Goal: Complete application form: Complete application form

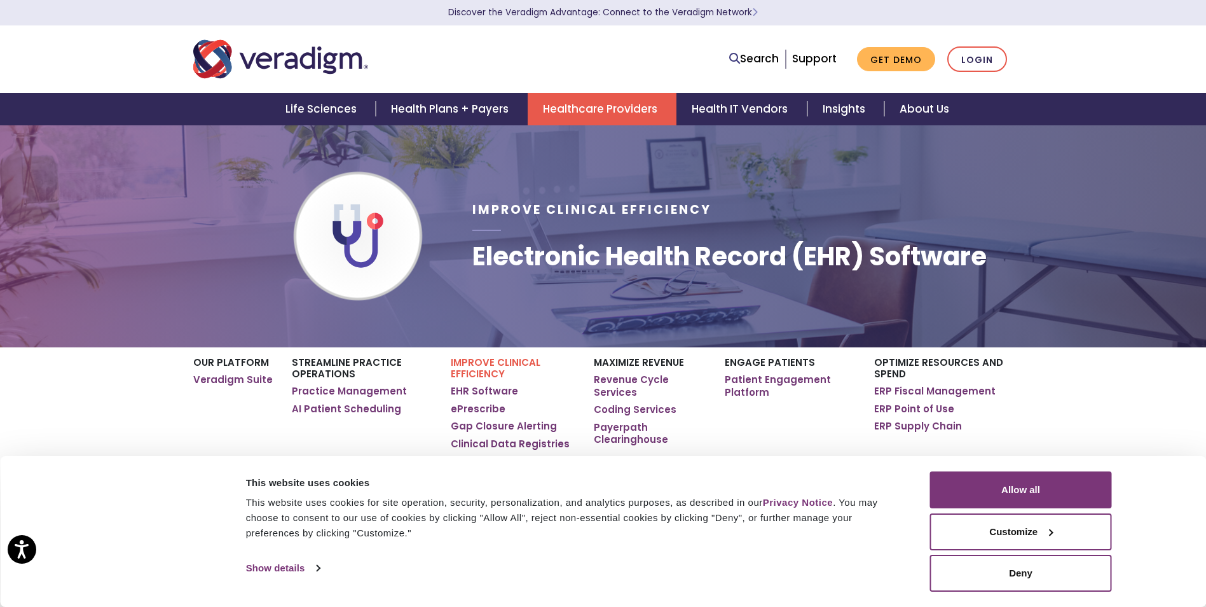
click at [1173, 502] on div "Consent Details [#IABV2SETTINGS#] About This website uses cookies This website …" at bounding box center [603, 531] width 1206 height 151
click at [1012, 495] on button "Allow all" at bounding box center [1021, 489] width 182 height 37
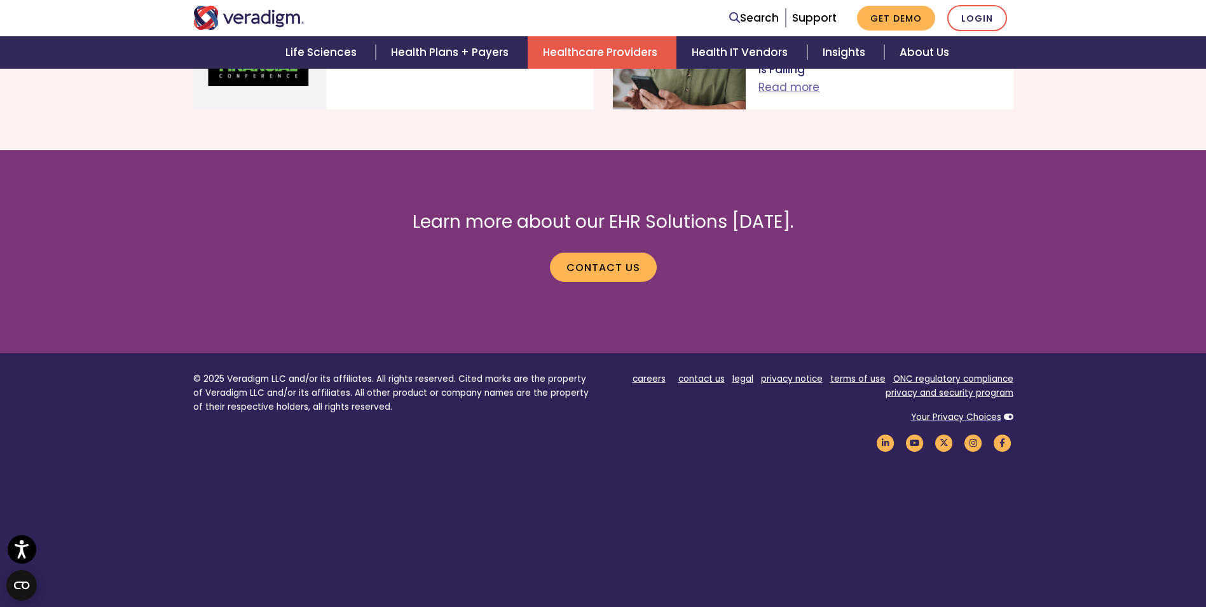
scroll to position [2395, 0]
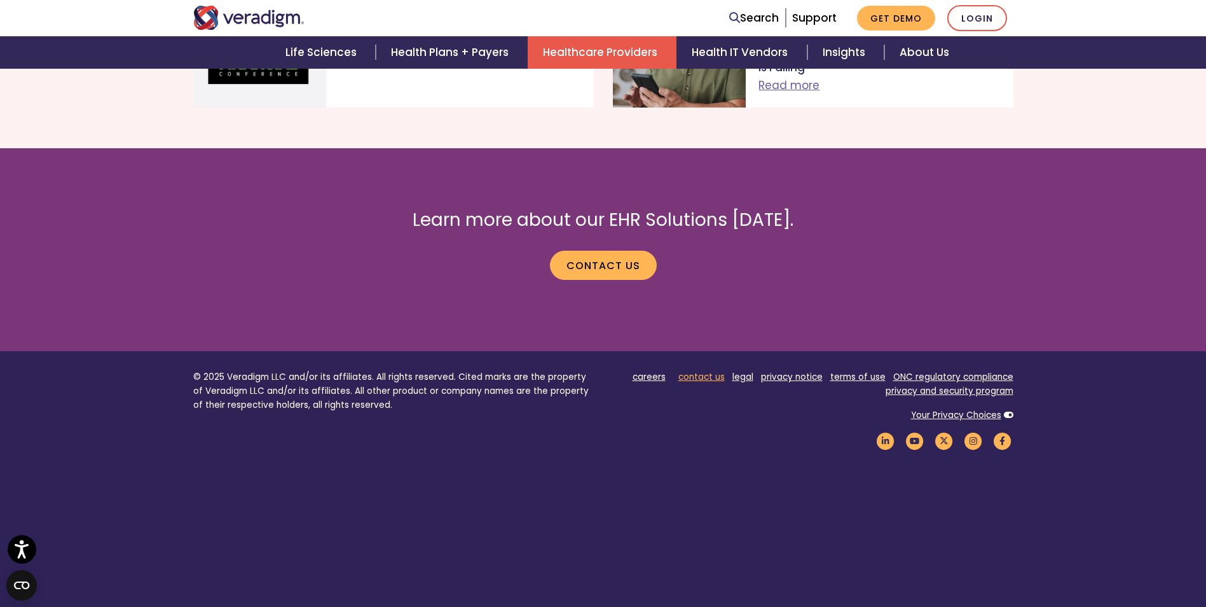
click at [701, 371] on link "contact us" at bounding box center [701, 377] width 46 height 12
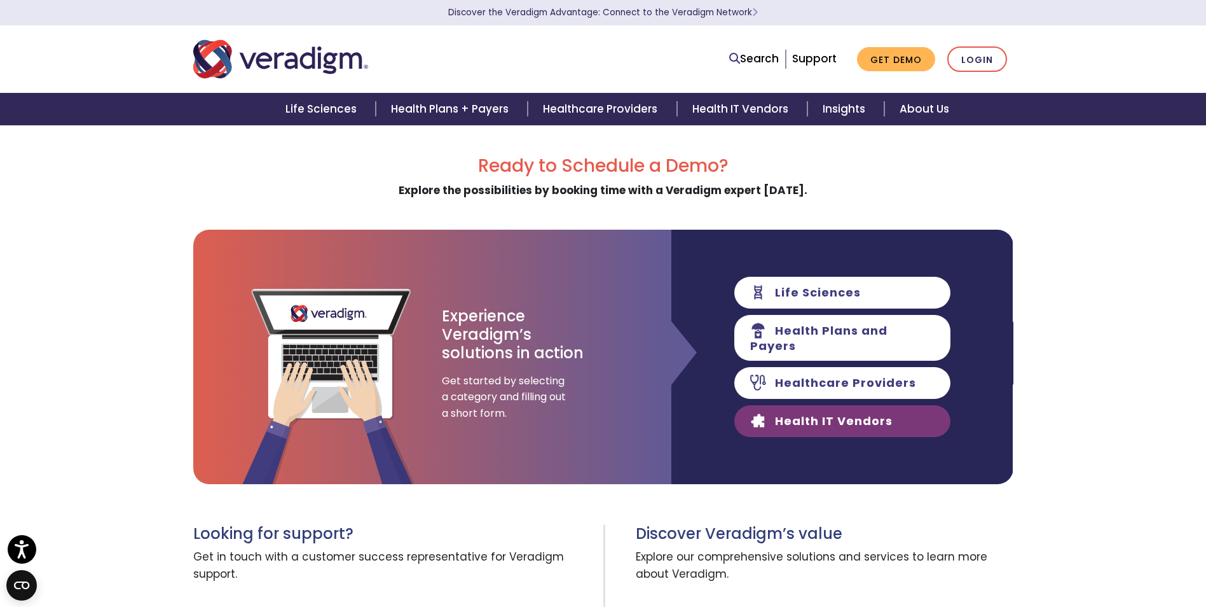
click at [821, 427] on link "Health IT Vendors" at bounding box center [842, 421] width 216 height 32
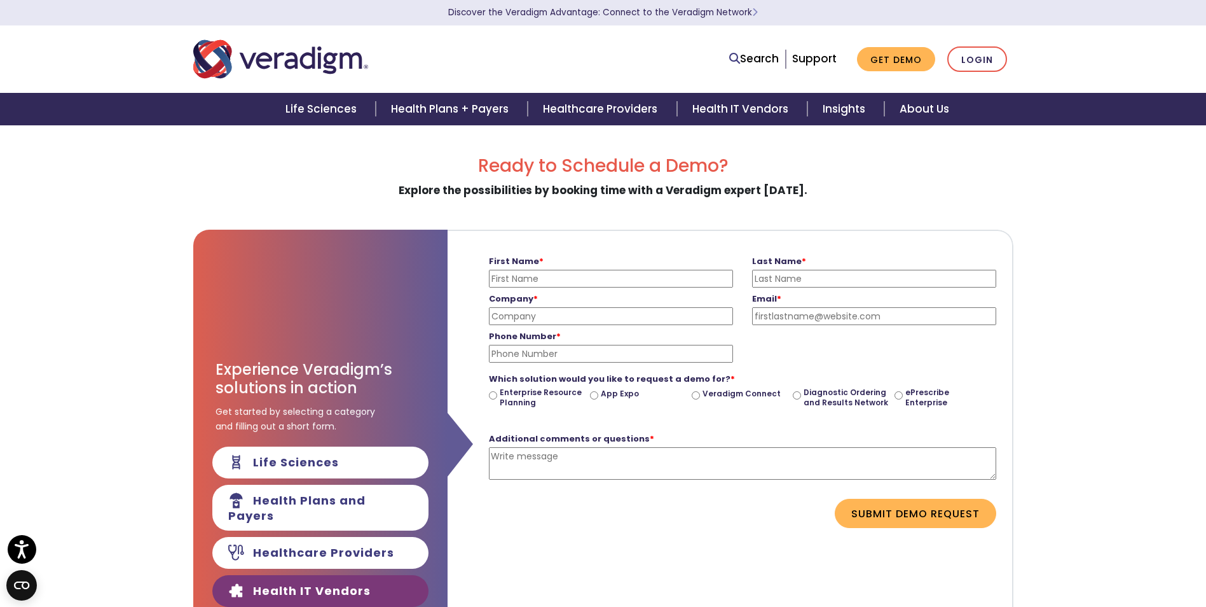
click at [547, 280] on input "First Name *" at bounding box center [611, 279] width 244 height 18
type input "Jinit"
type input "Shah"
type input "Expert AI"
type input "(734) 772-4722"
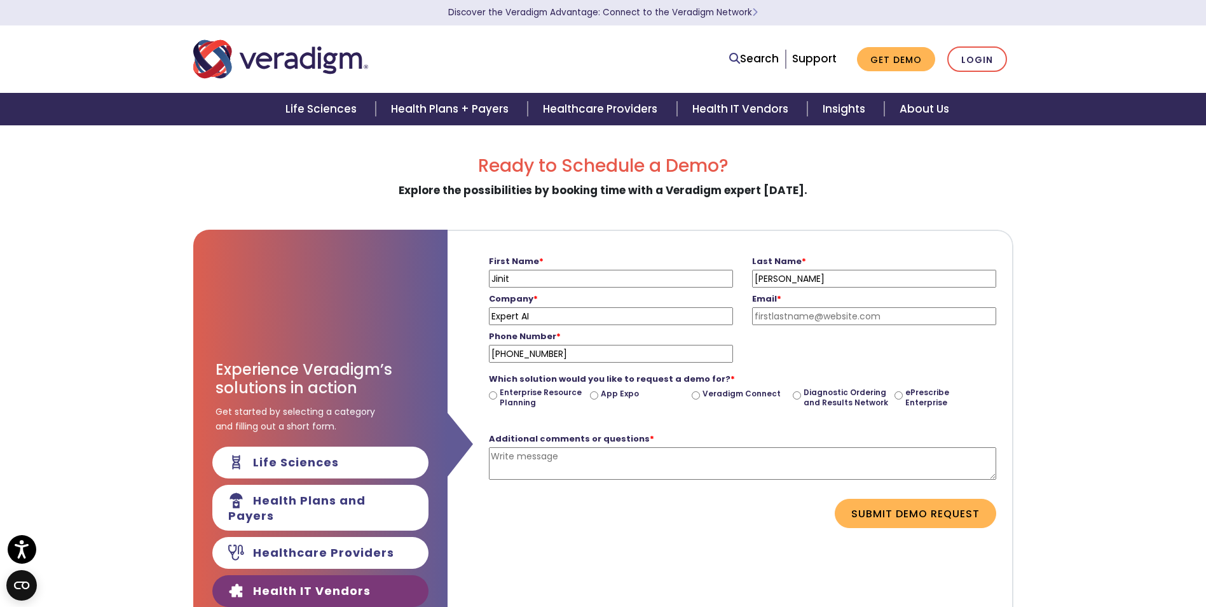
click at [774, 316] on input "Email *" at bounding box center [874, 316] width 244 height 18
type input "contact@experthealth.ai"
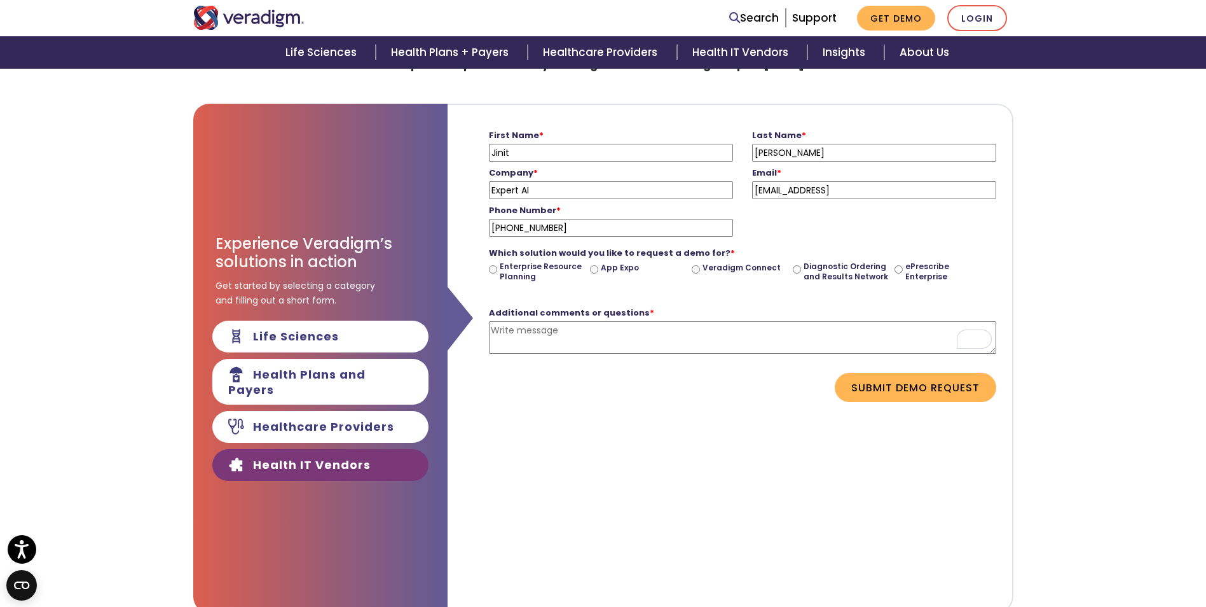
scroll to position [127, 0]
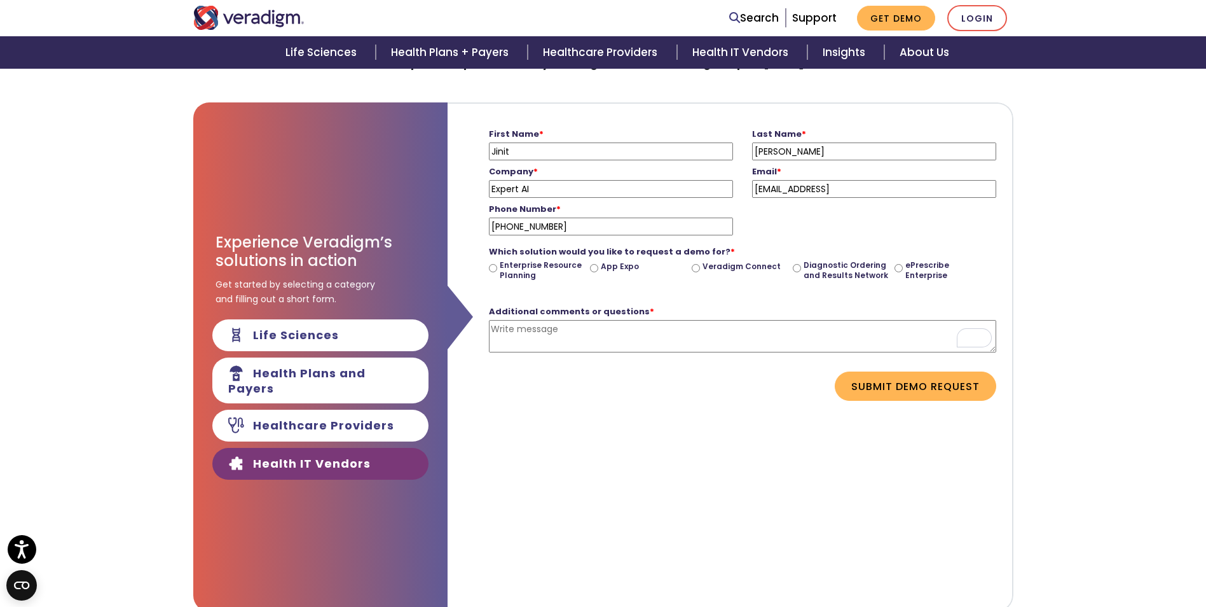
click at [698, 268] on input "Veradigm Connect" at bounding box center [696, 268] width 8 height 8
radio input "true"
click at [692, 356] on div "Additional comments or questions * Please enter a message" at bounding box center [742, 333] width 507 height 76
click at [624, 327] on textarea "Additional comments or questions *" at bounding box center [742, 336] width 507 height 32
click at [540, 330] on textarea "Additional comments or questions *" at bounding box center [742, 336] width 507 height 32
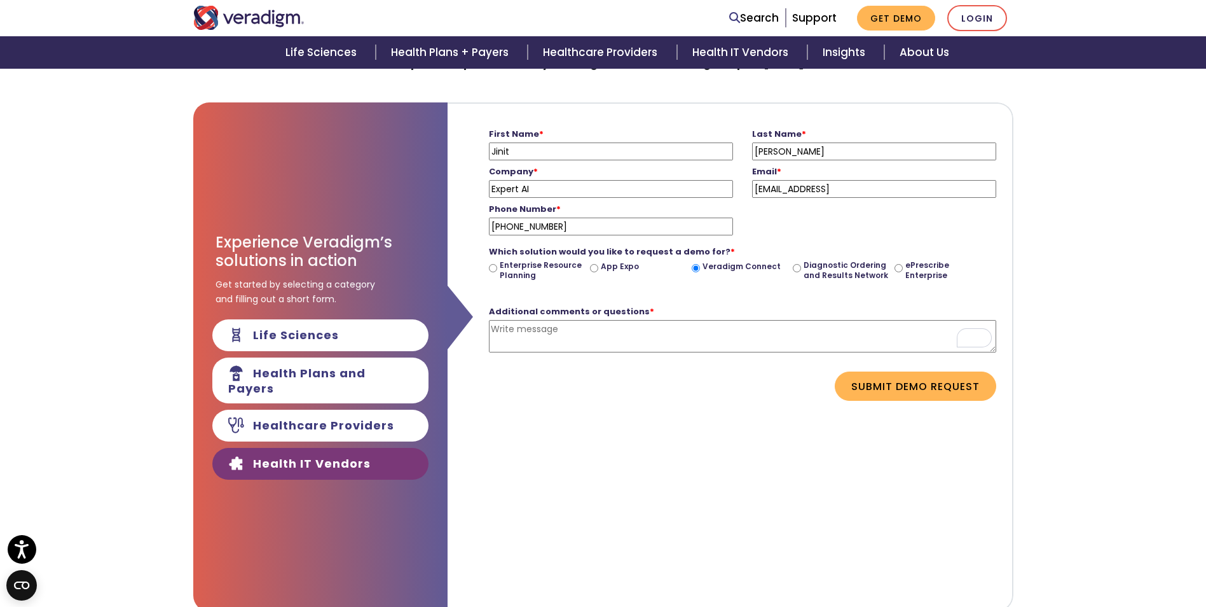
paste textarea "I am writing to you from Expert AI, a leading provider of artificial intelligen…"
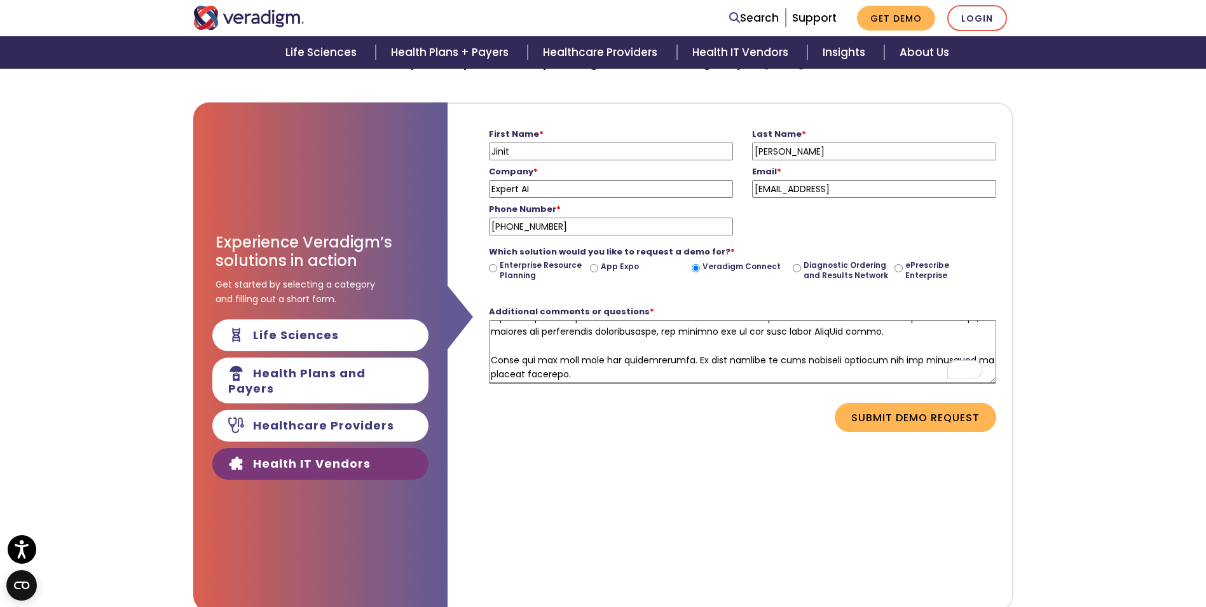
scroll to position [310, 0]
drag, startPoint x: 990, startPoint y: 349, endPoint x: 979, endPoint y: 402, distance: 53.9
click at [909, 528] on div "First Name * Jinit Please enter your first name Last Name * Shah Please enter y…" at bounding box center [731, 356] width 566 height 509
drag, startPoint x: 993, startPoint y: 383, endPoint x: 846, endPoint y: 375, distance: 147.1
click at [991, 441] on form "First Name * Jinit Please enter your first name Last Name * Shah Please enter y…" at bounding box center [730, 278] width 546 height 348
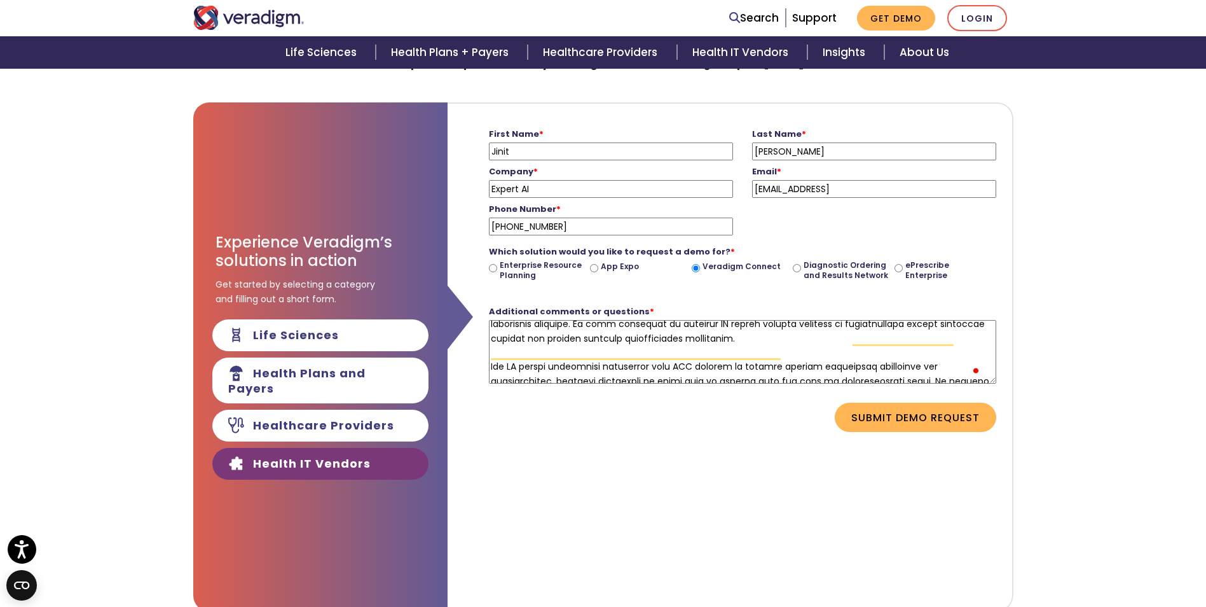
scroll to position [0, 0]
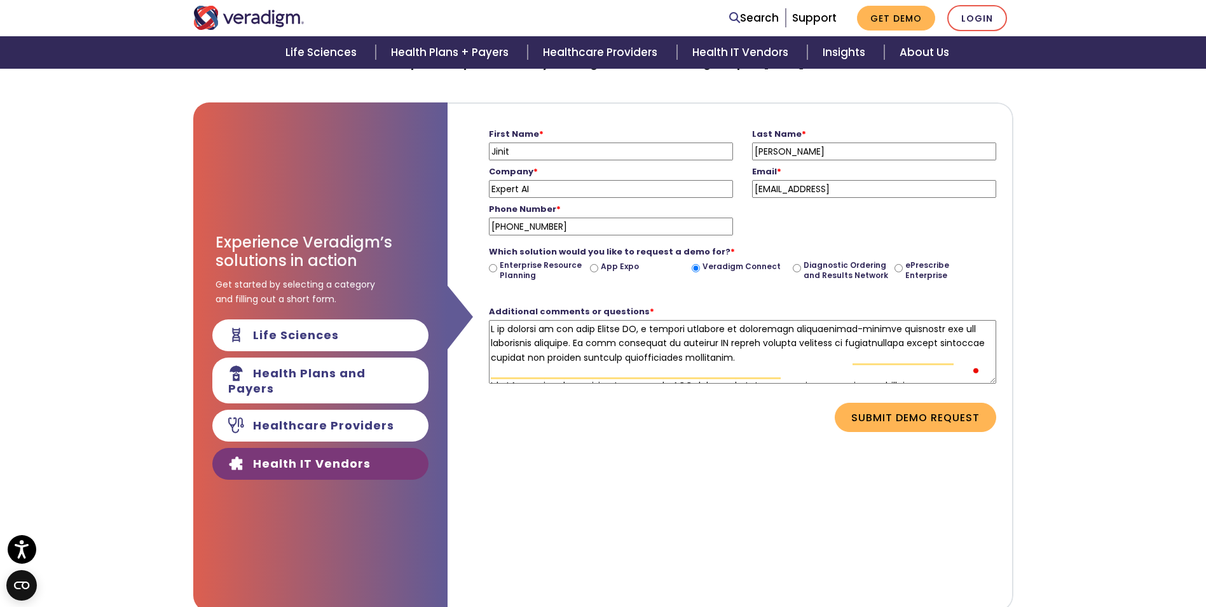
click at [798, 369] on textarea "Additional comments or questions *" at bounding box center [742, 352] width 507 height 64
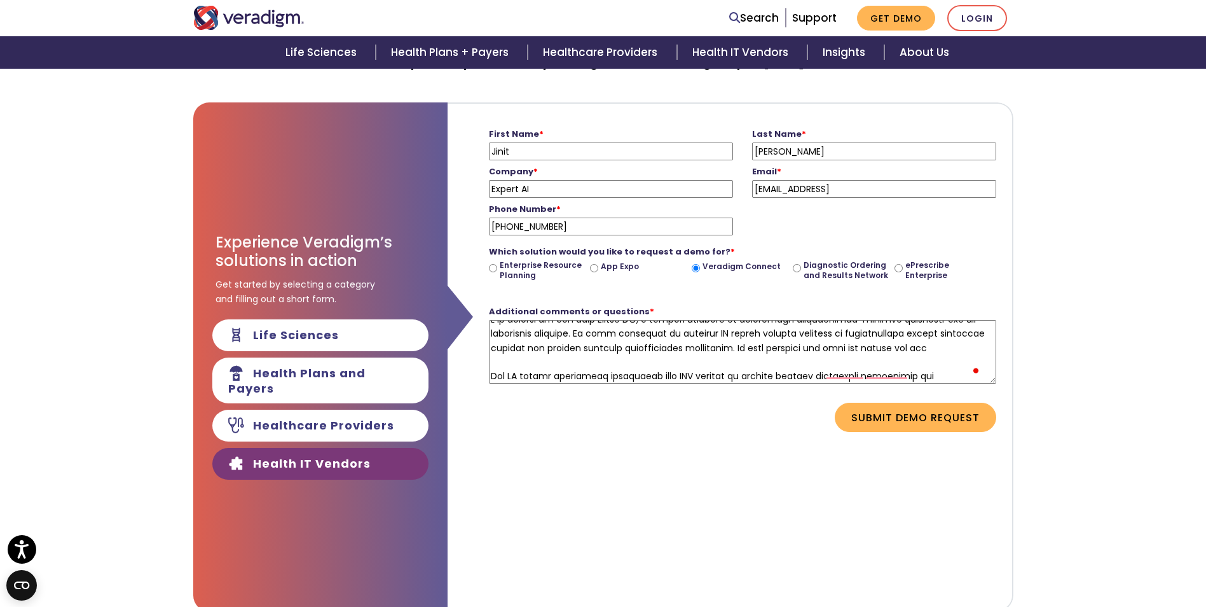
scroll to position [10, 0]
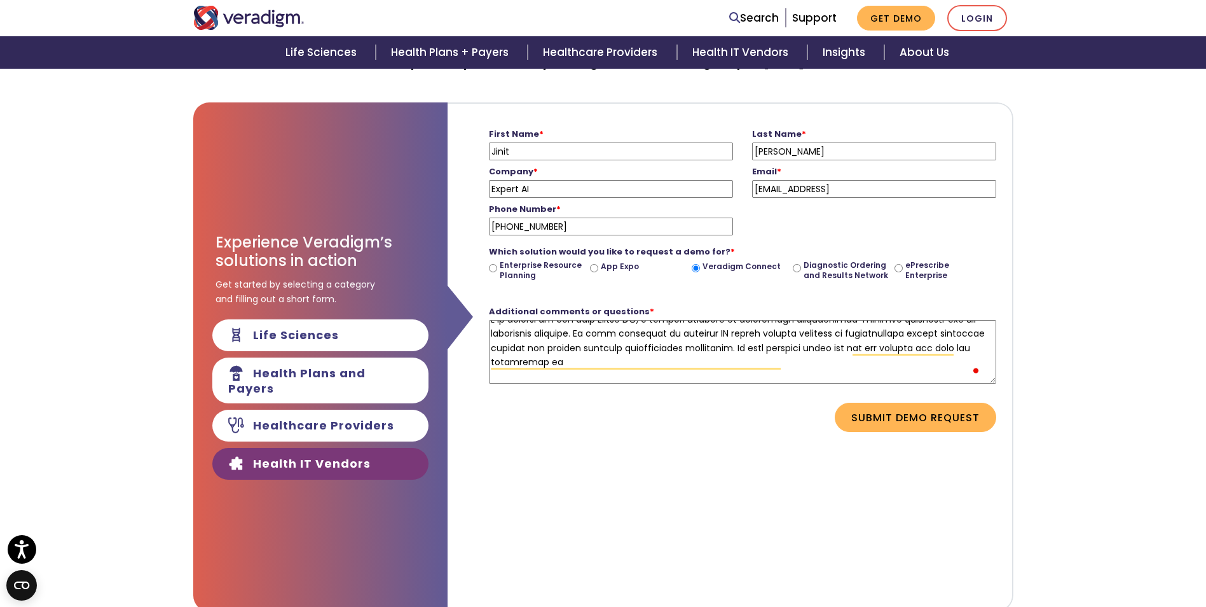
click at [617, 377] on textarea "Additional comments or questions *" at bounding box center [742, 352] width 507 height 64
paste textarea "company name is Wright & Associates Family Healthcare. Our EHR account number i…"
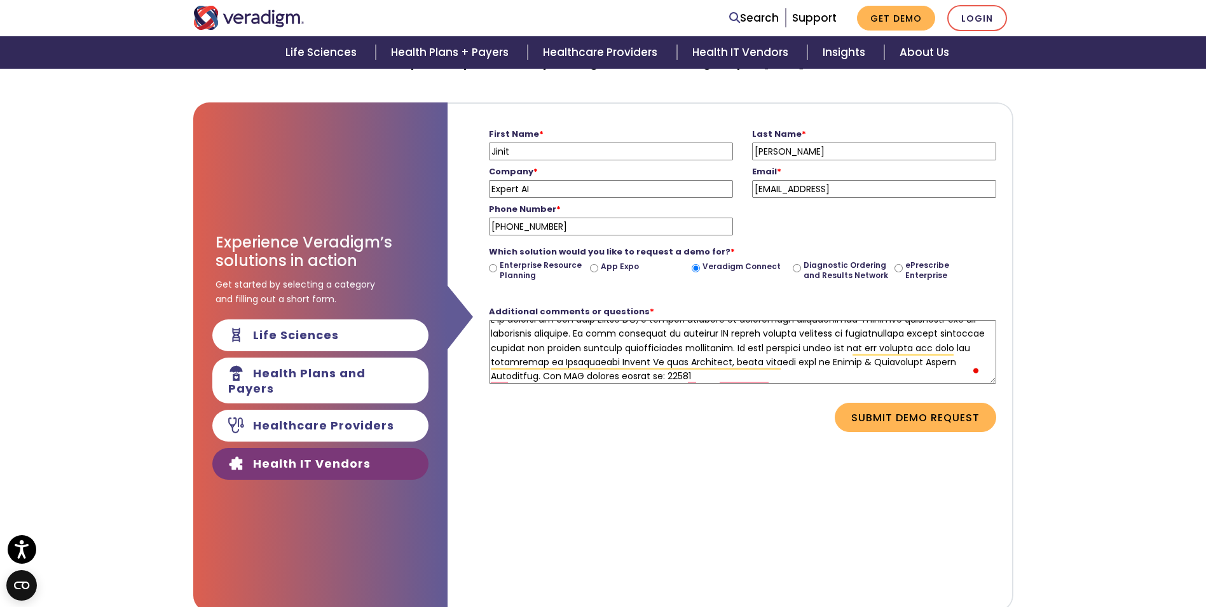
scroll to position [24, 0]
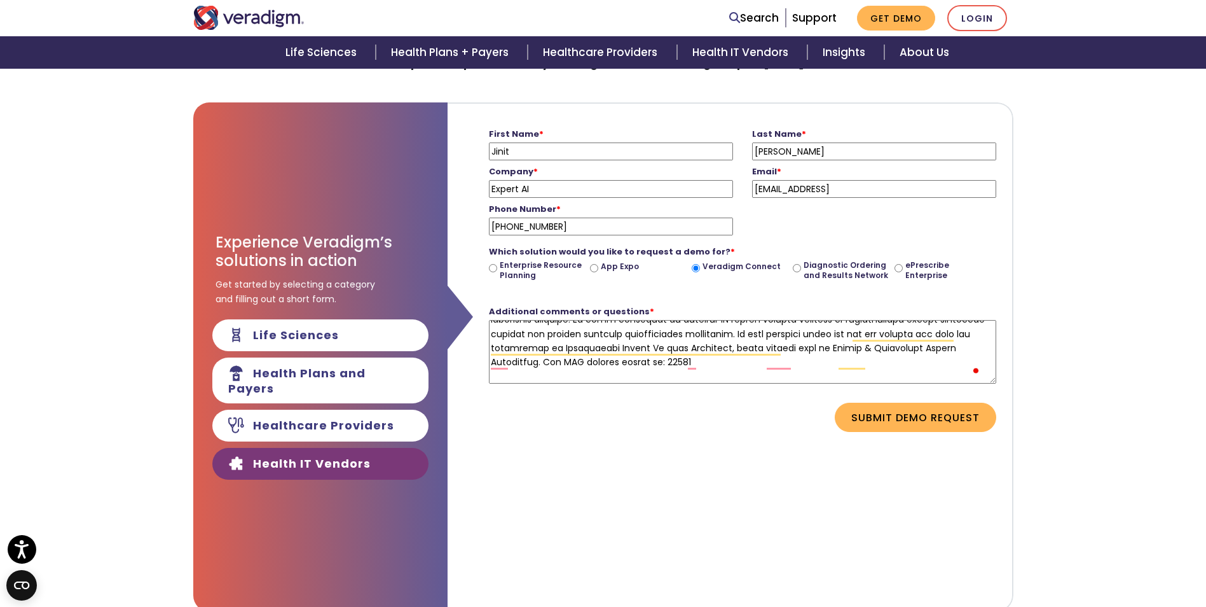
drag, startPoint x: 993, startPoint y: 378, endPoint x: 999, endPoint y: 424, distance: 46.8
click at [999, 424] on form "First Name * Jinit Please enter your first name Last Name * Shah Please enter y…" at bounding box center [730, 278] width 546 height 348
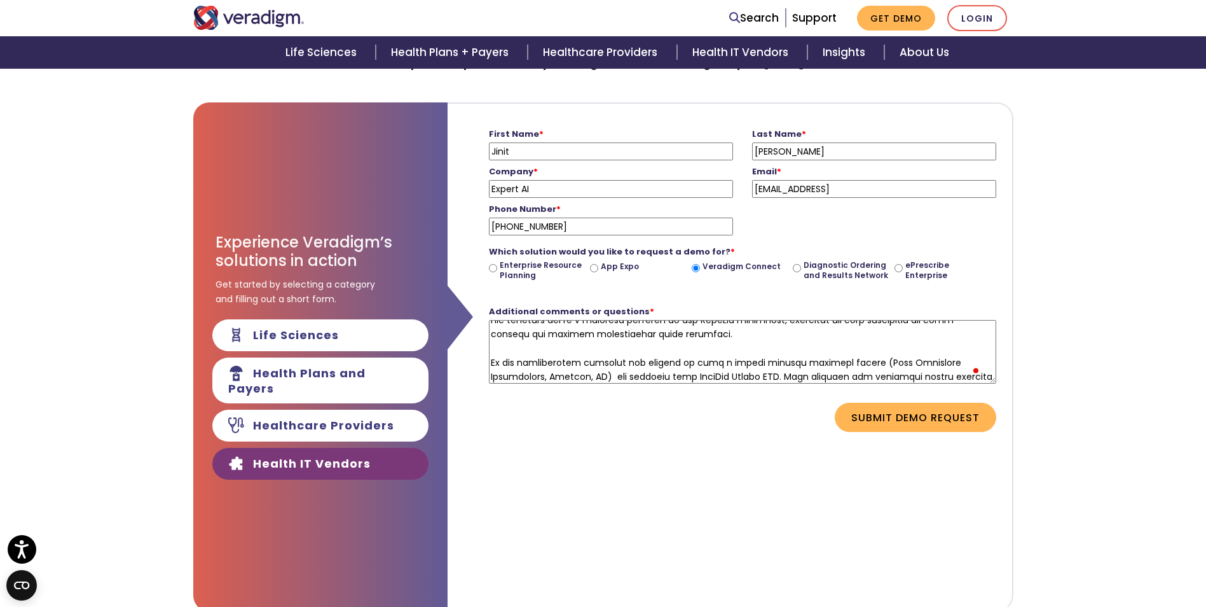
scroll to position [151, 0]
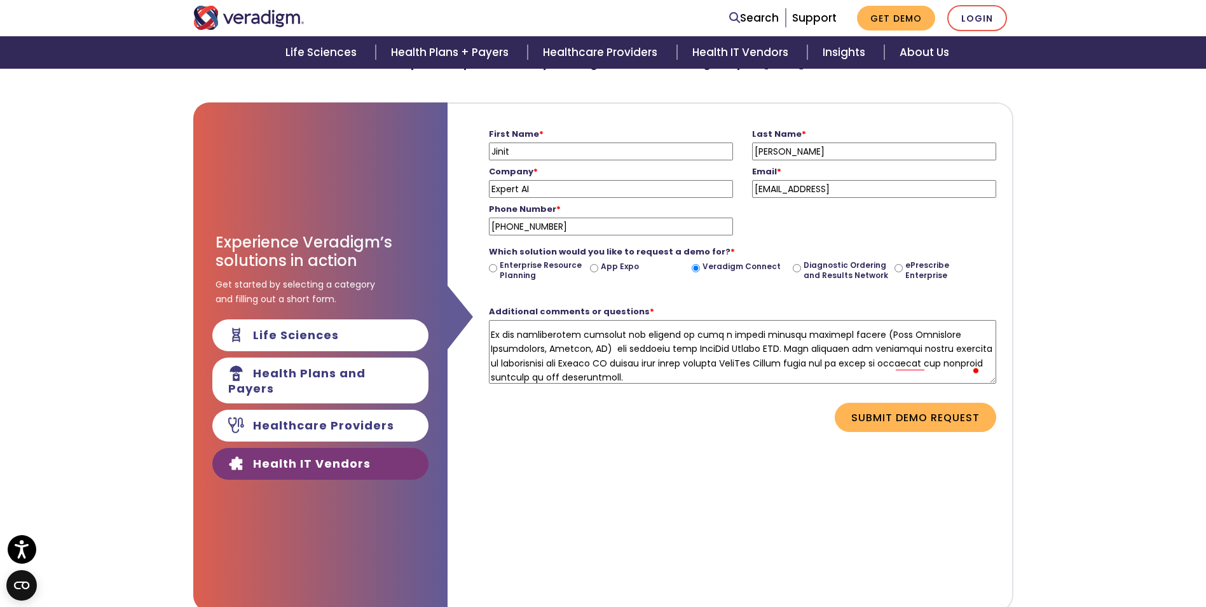
click at [734, 333] on textarea "Additional comments or questions *" at bounding box center [742, 352] width 507 height 64
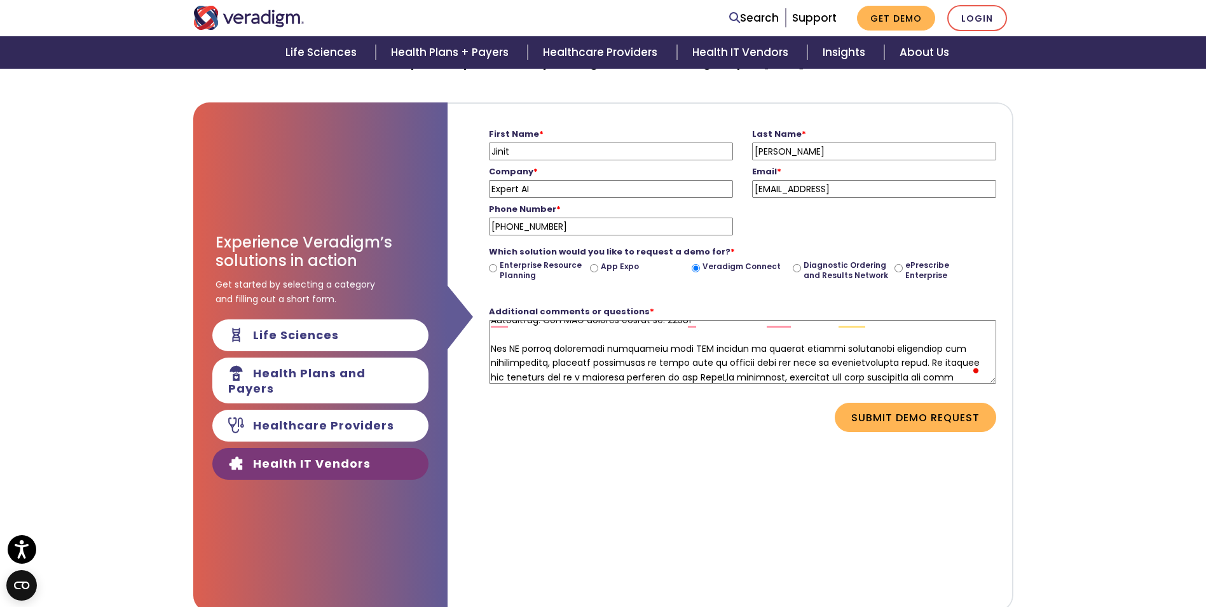
scroll to position [87, 0]
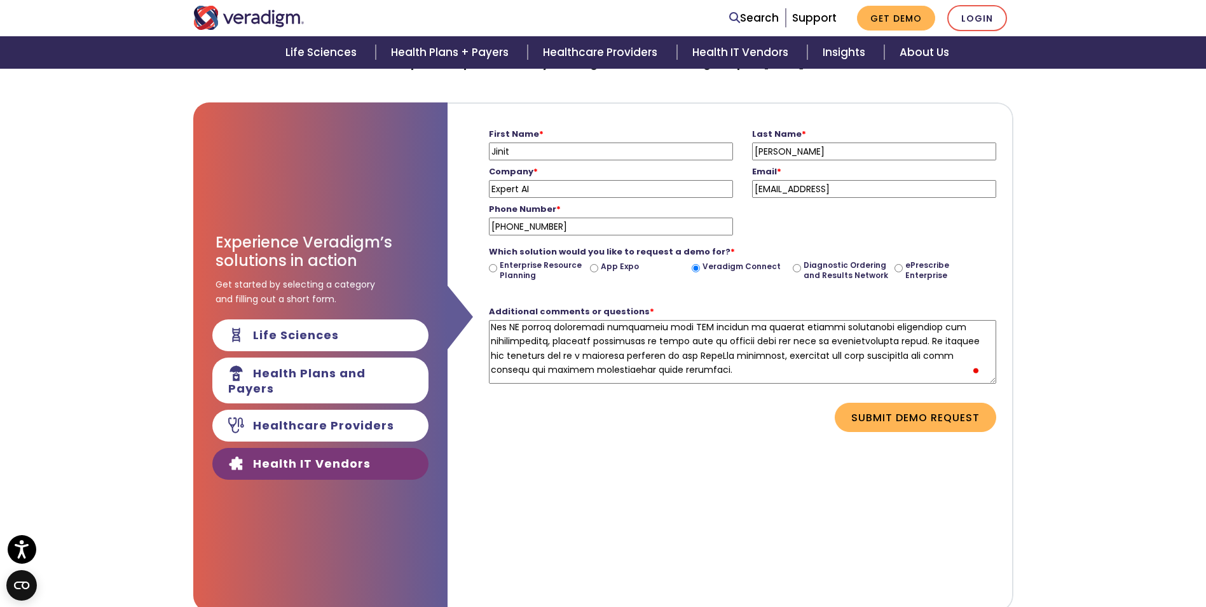
click at [732, 368] on textarea "Additional comments or questions *" at bounding box center [742, 352] width 507 height 64
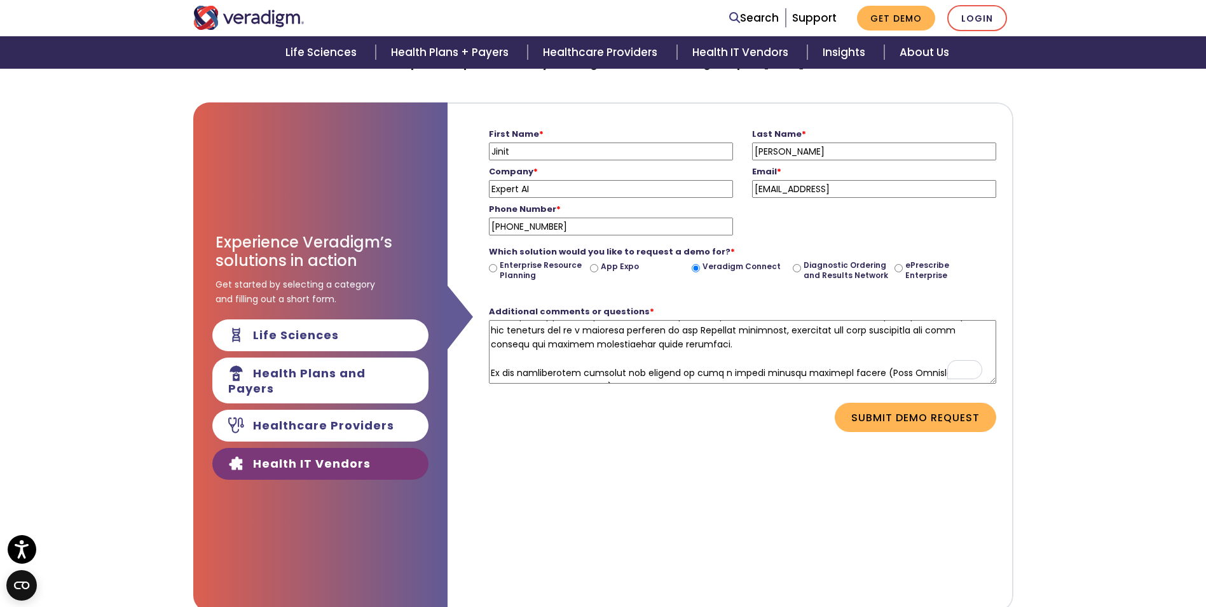
drag, startPoint x: 739, startPoint y: 344, endPoint x: 698, endPoint y: 345, distance: 40.7
click at [698, 345] on textarea "Additional comments or questions *" at bounding box center [742, 352] width 507 height 64
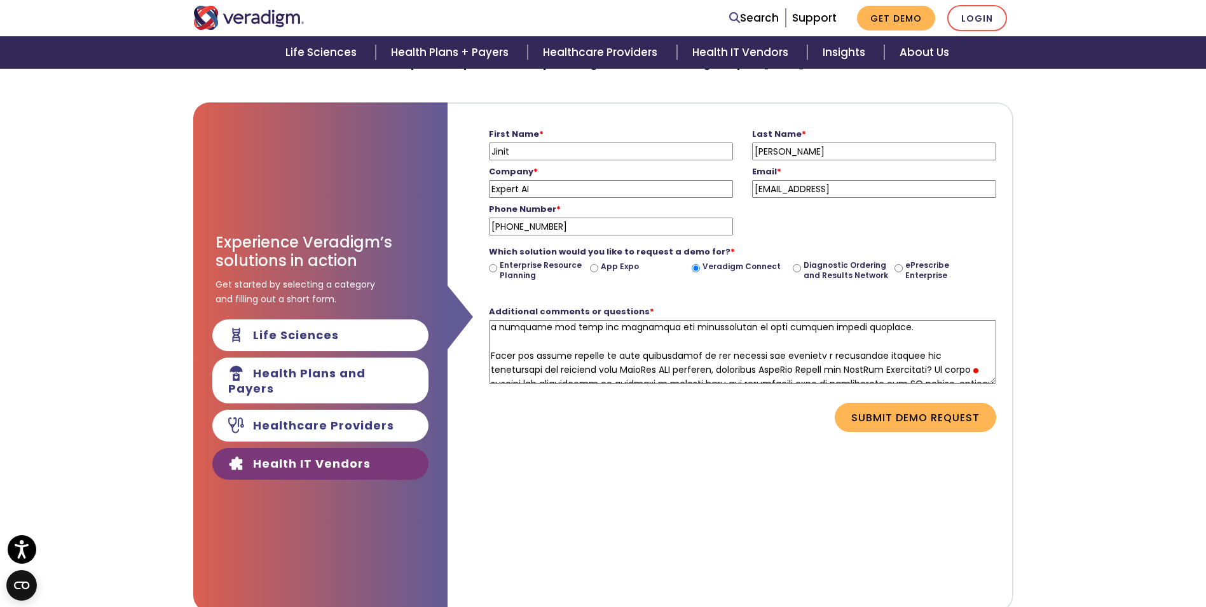
drag, startPoint x: 616, startPoint y: 377, endPoint x: 734, endPoint y: 347, distance: 122.0
click at [722, 348] on textarea "Additional comments or questions *" at bounding box center [742, 352] width 507 height 64
click at [858, 337] on textarea "Additional comments or questions *" at bounding box center [742, 352] width 507 height 64
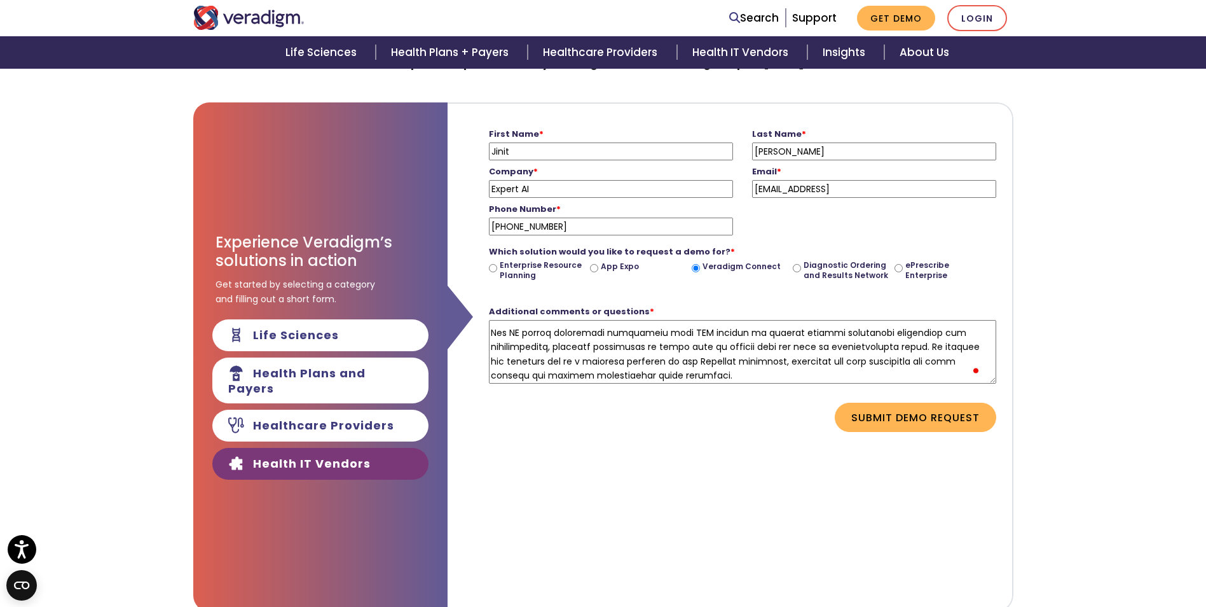
drag, startPoint x: 494, startPoint y: 343, endPoint x: 622, endPoint y: 324, distance: 129.2
click at [622, 324] on textarea "Additional comments or questions *" at bounding box center [742, 352] width 507 height 64
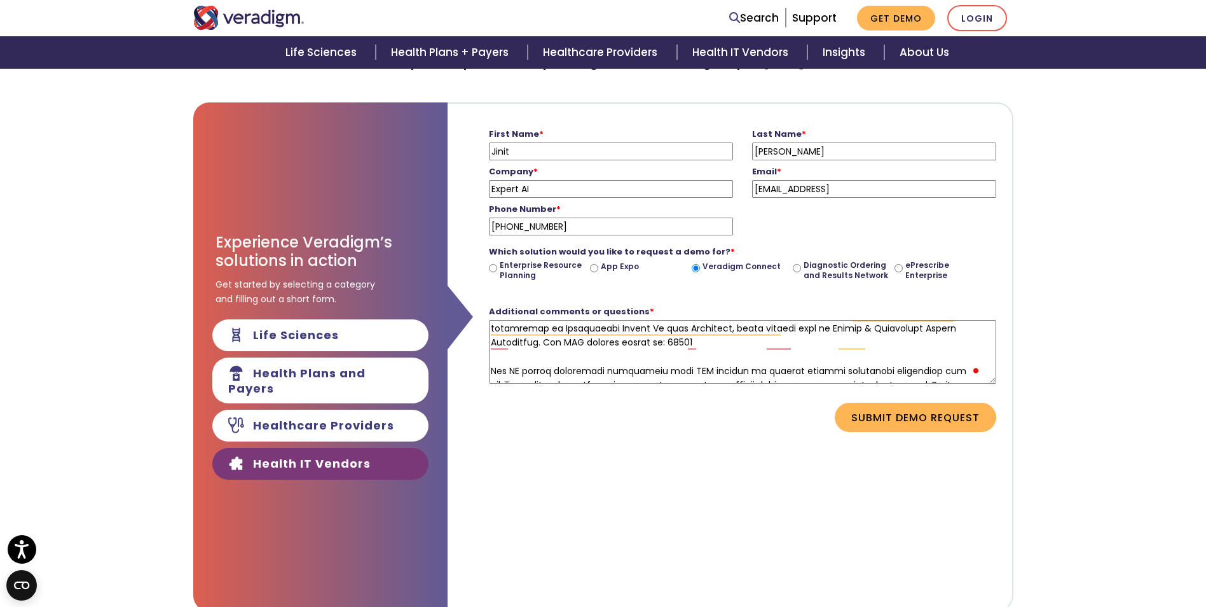
click at [719, 365] on textarea "Additional comments or questions *" at bounding box center [742, 352] width 507 height 64
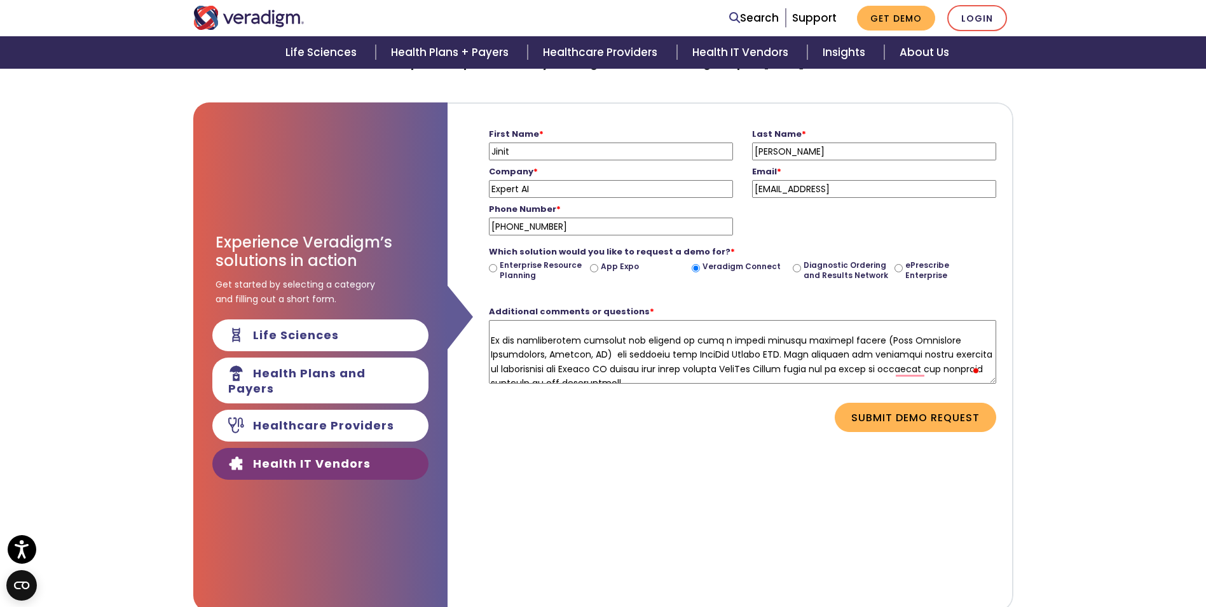
drag, startPoint x: 492, startPoint y: 357, endPoint x: 529, endPoint y: 371, distance: 39.2
click at [529, 371] on textarea "Additional comments or questions *" at bounding box center [742, 352] width 507 height 64
click at [531, 371] on textarea "Additional comments or questions *" at bounding box center [742, 352] width 507 height 64
drag, startPoint x: 601, startPoint y: 369, endPoint x: 490, endPoint y: 347, distance: 114.0
click at [490, 347] on textarea "Additional comments or questions *" at bounding box center [742, 352] width 507 height 64
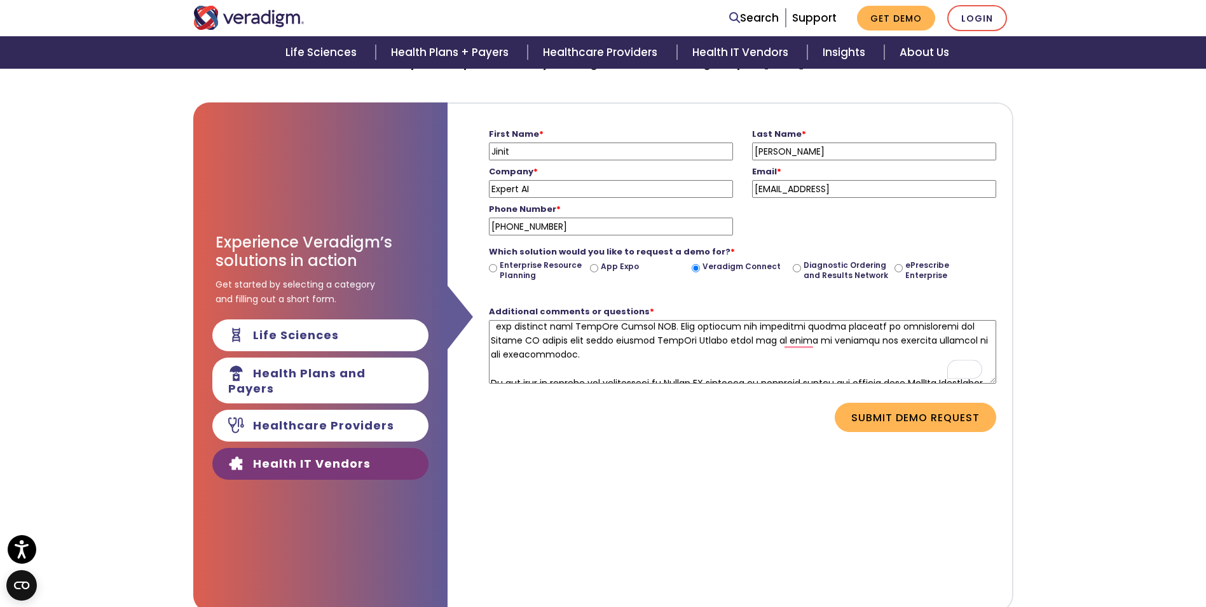
drag, startPoint x: 556, startPoint y: 365, endPoint x: 494, endPoint y: 345, distance: 64.9
click at [494, 345] on textarea "Additional comments or questions *" at bounding box center [742, 352] width 507 height 64
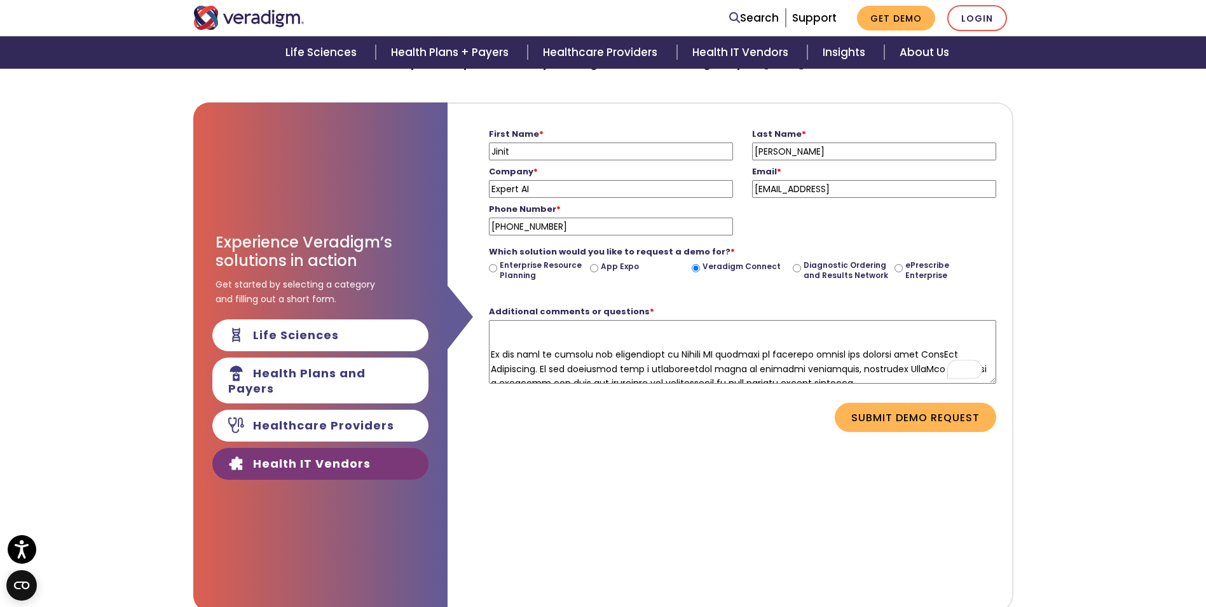
click at [499, 352] on textarea "Additional comments or questions *" at bounding box center [742, 352] width 507 height 64
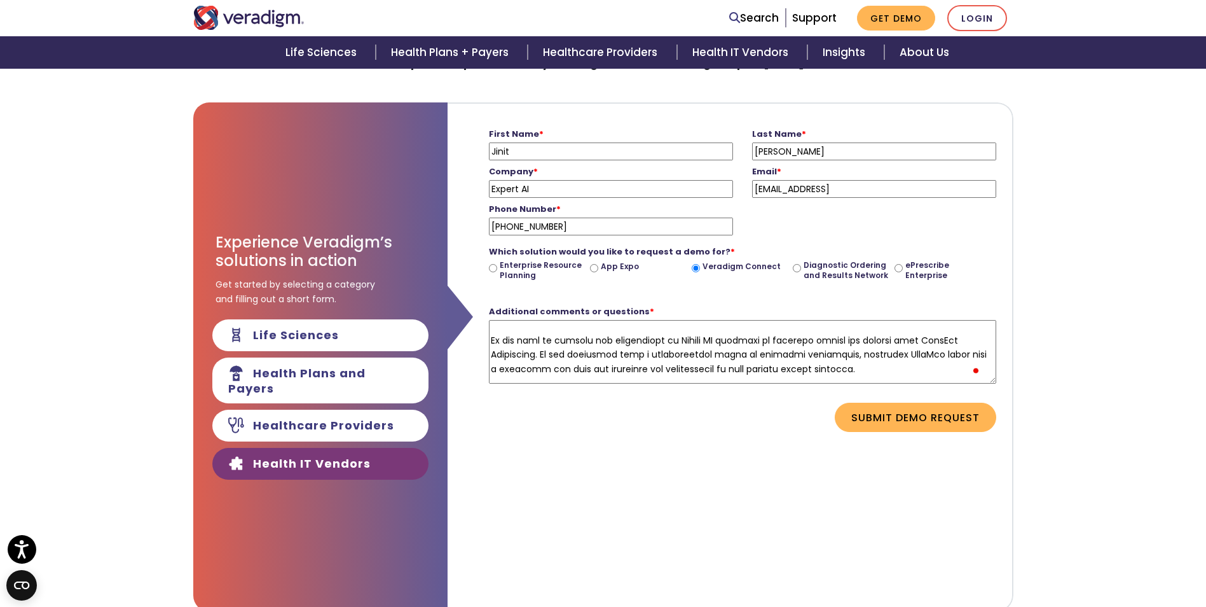
click at [947, 355] on textarea "Additional comments or questions *" at bounding box center [742, 352] width 507 height 64
paste textarea "Veradigm"
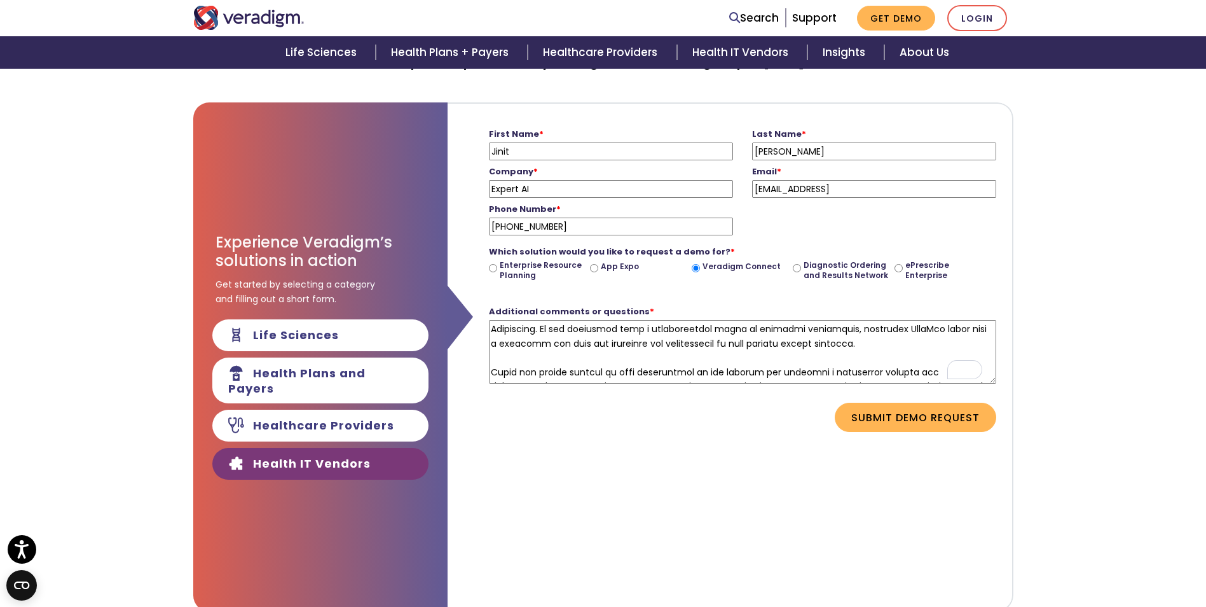
drag, startPoint x: 926, startPoint y: 347, endPoint x: 893, endPoint y: 346, distance: 33.1
click at [893, 346] on textarea "Additional comments or questions *" at bounding box center [742, 352] width 507 height 64
paste textarea "Veradigm"
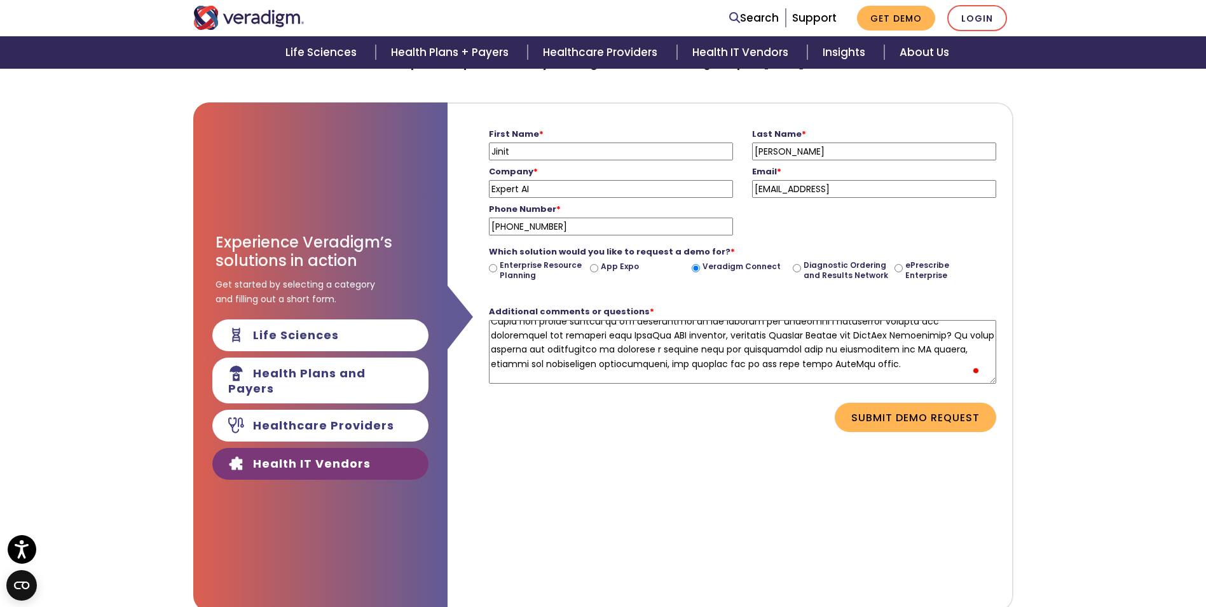
drag, startPoint x: 652, startPoint y: 348, endPoint x: 619, endPoint y: 352, distance: 33.4
click at [619, 352] on textarea "Additional comments or questions *" at bounding box center [742, 352] width 507 height 64
paste textarea "Veradigm"
click at [804, 350] on textarea "Additional comments or questions *" at bounding box center [742, 352] width 507 height 64
drag, startPoint x: 730, startPoint y: 350, endPoint x: 946, endPoint y: 347, distance: 216.2
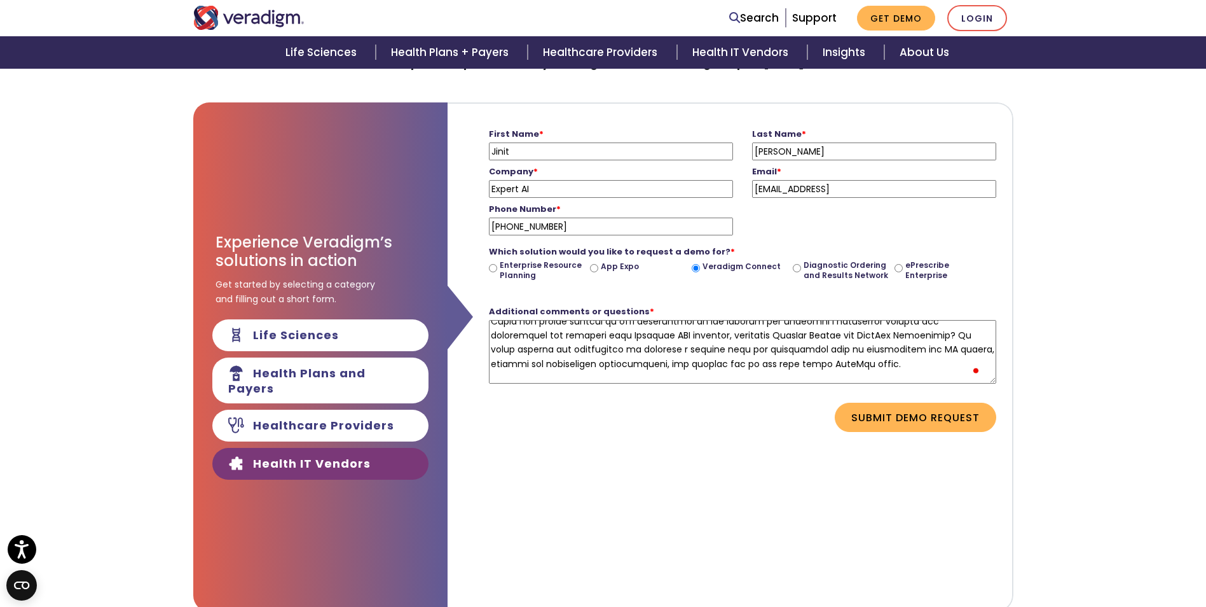
click at [946, 347] on textarea "Additional comments or questions *" at bounding box center [742, 352] width 507 height 64
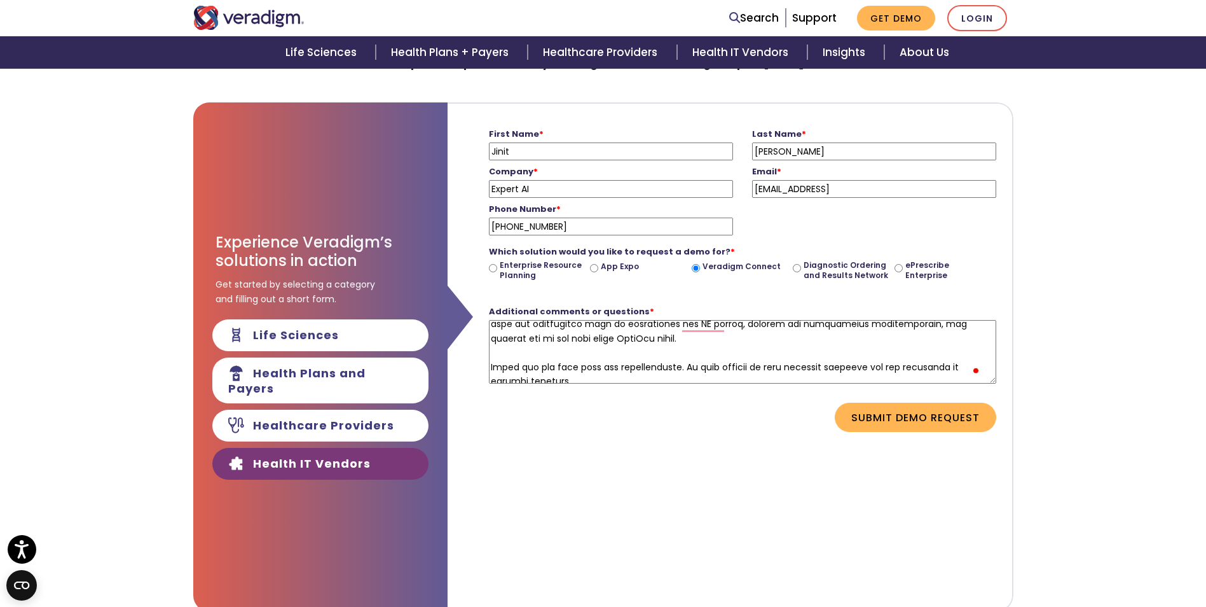
drag, startPoint x: 670, startPoint y: 350, endPoint x: 628, endPoint y: 354, distance: 42.1
click at [628, 354] on textarea "Additional comments or questions *" at bounding box center [742, 352] width 507 height 64
paste textarea "Veradigm"
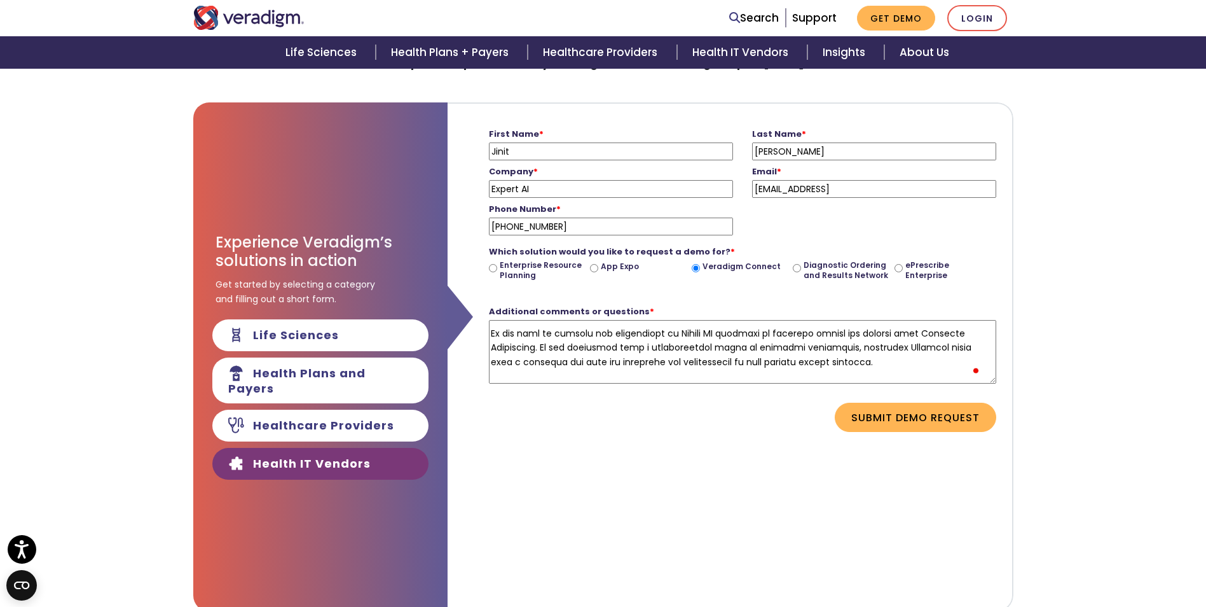
scroll to position [63, 0]
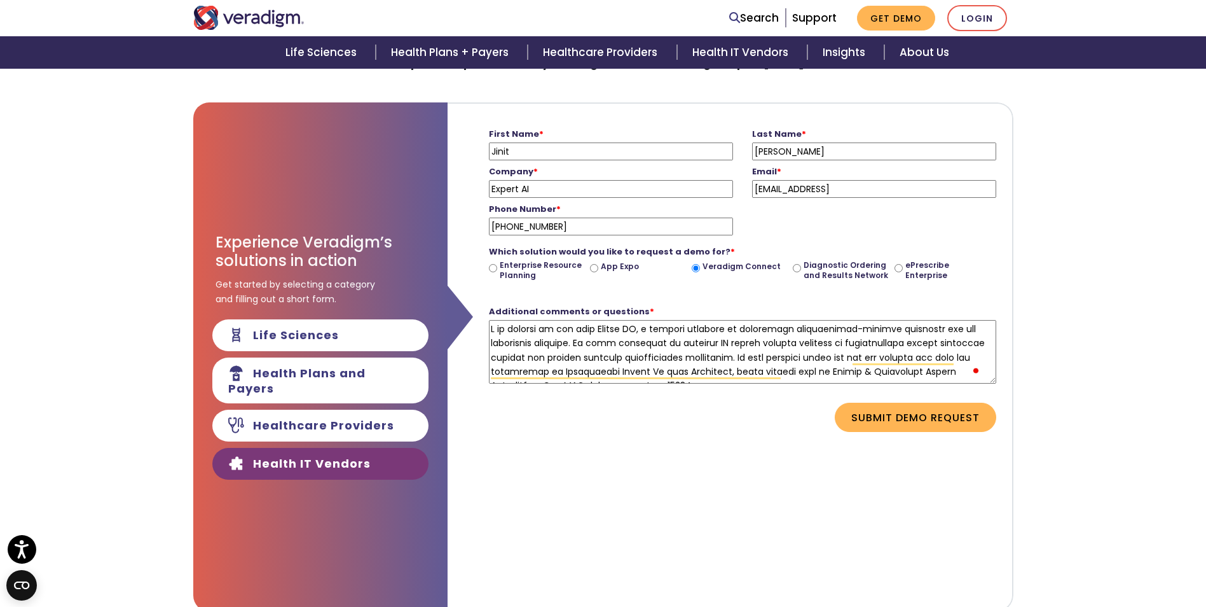
drag, startPoint x: 643, startPoint y: 374, endPoint x: 478, endPoint y: 320, distance: 173.7
click at [478, 320] on form "First Name * Jinit Please enter your first name Last Name * Shah Please enter y…" at bounding box center [730, 278] width 546 height 348
type textarea "I am writing to you from Expert AI, a leading provider of artificial intelligen…"
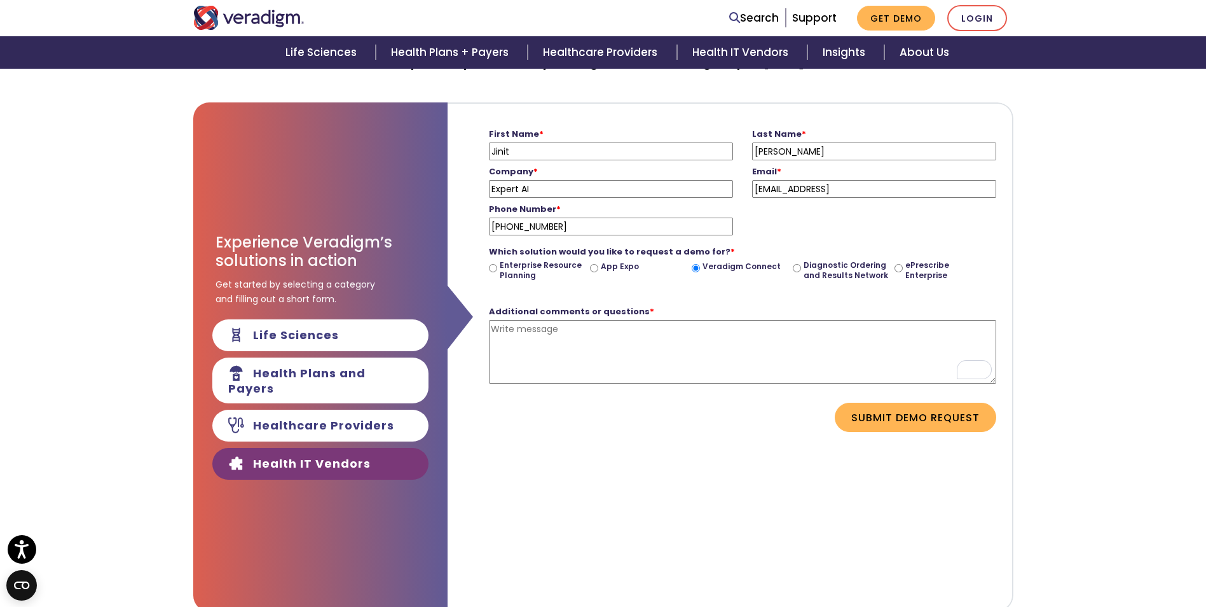
paste textarea "I am writing to you from Expert AI, a leading provider of artificial intelligen…"
type textarea "I am writing to you from Expert AI, a leading provider of artificial intelligen…"
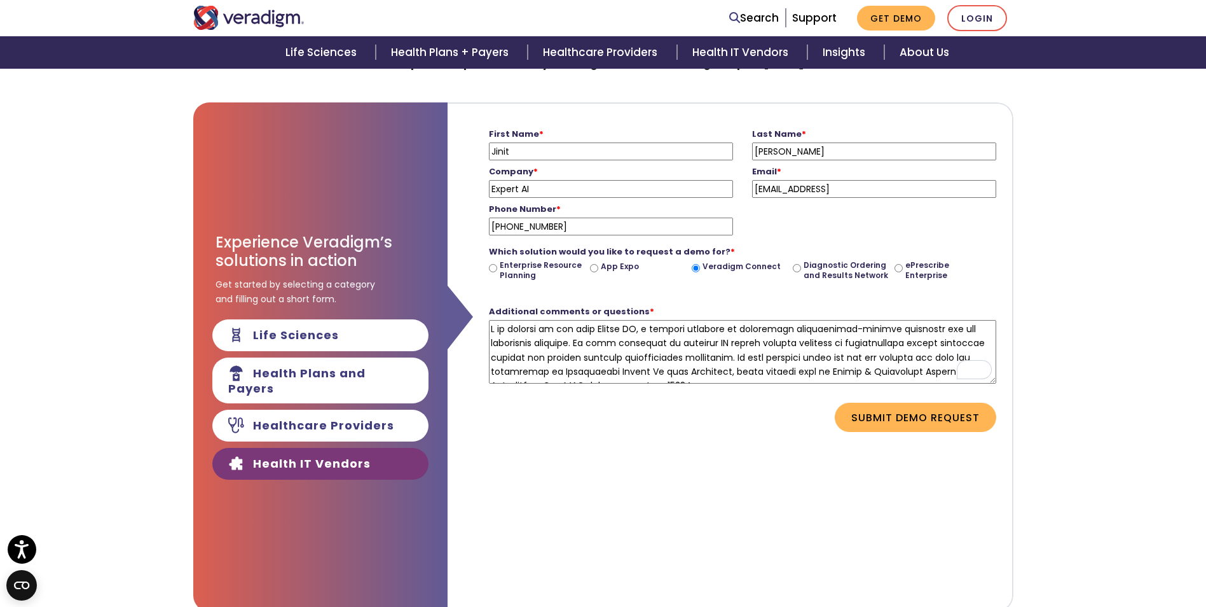
scroll to position [266, 0]
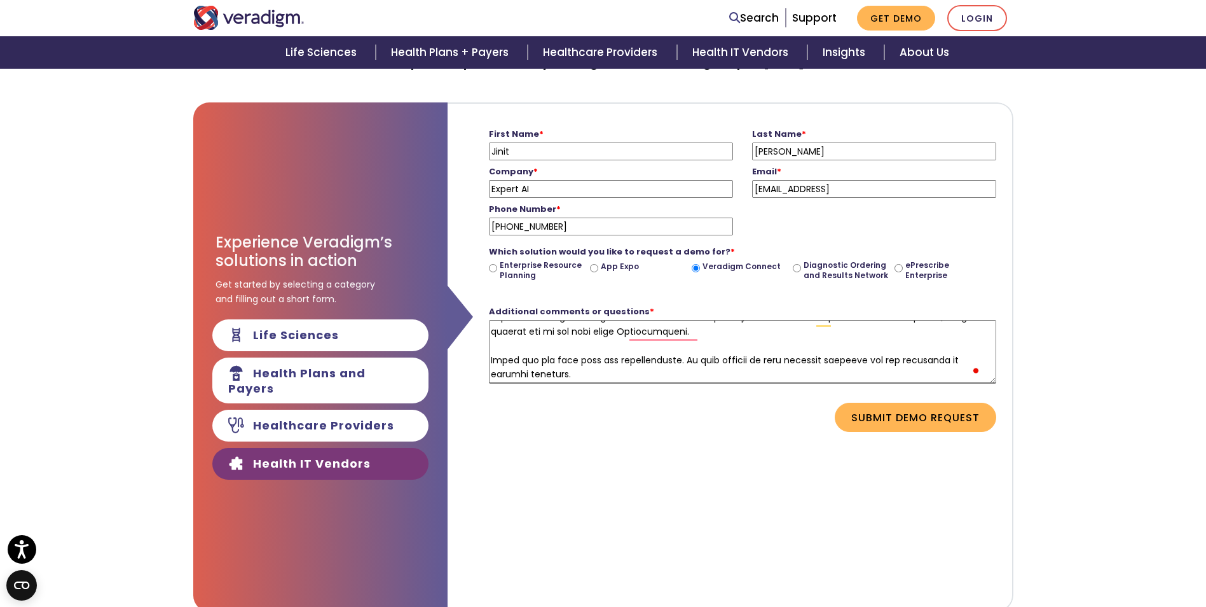
click at [718, 462] on div "First Name * Jinit Please enter your first name Last Name * Shah Please enter y…" at bounding box center [731, 356] width 566 height 509
click at [902, 424] on button "Submit Demo Request" at bounding box center [916, 416] width 162 height 29
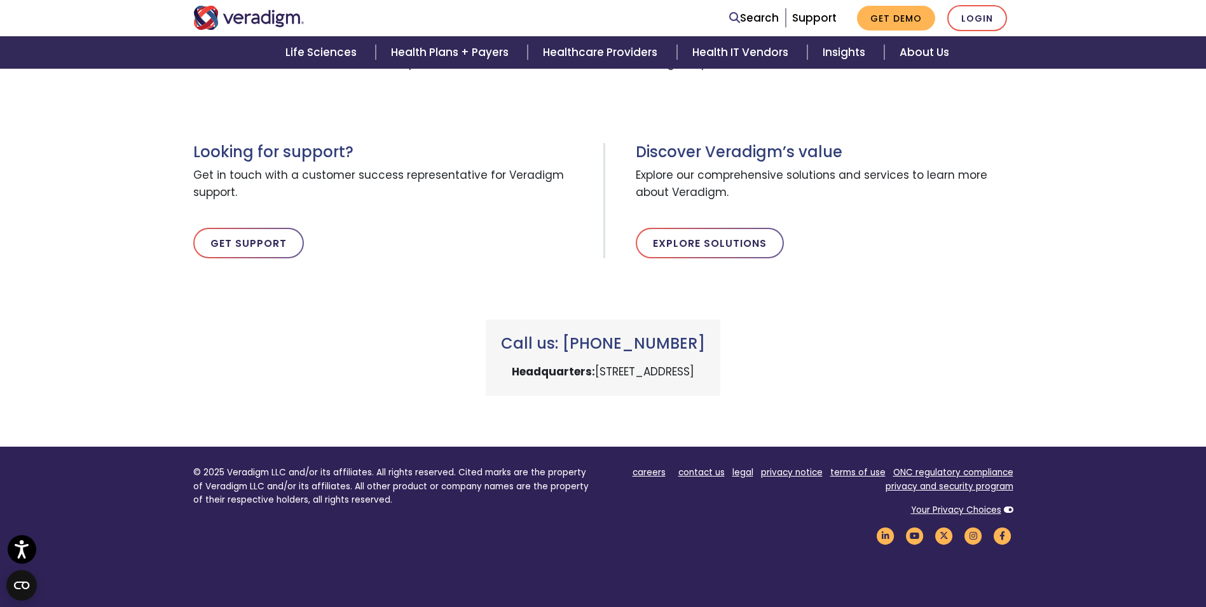
scroll to position [0, 0]
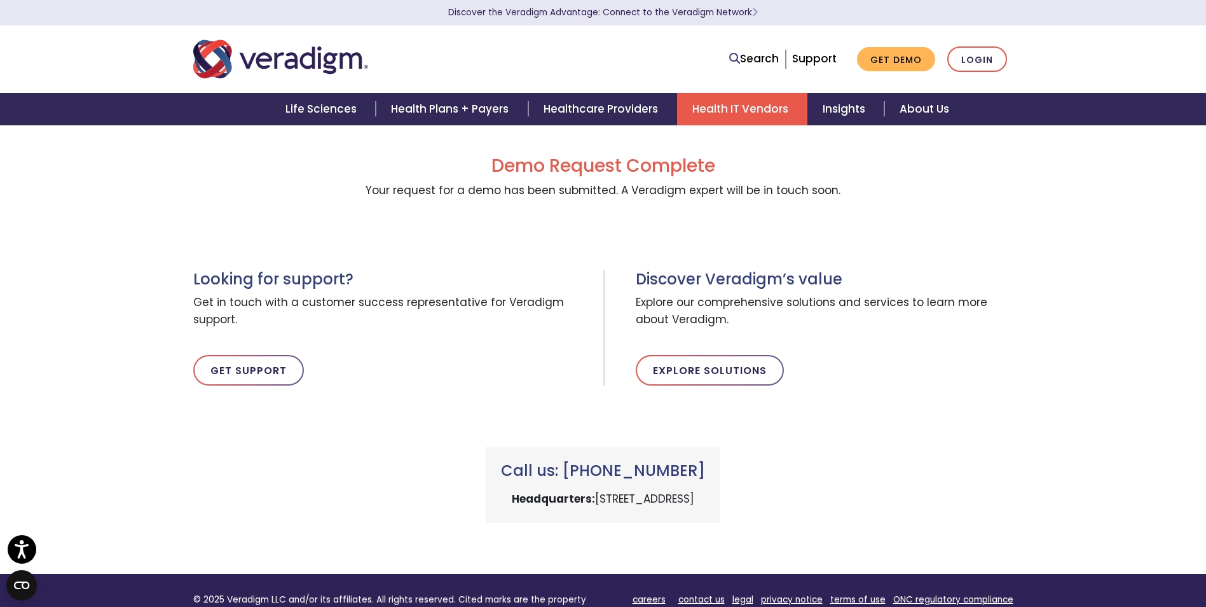
click at [742, 102] on link "Health IT Vendors" at bounding box center [742, 109] width 130 height 32
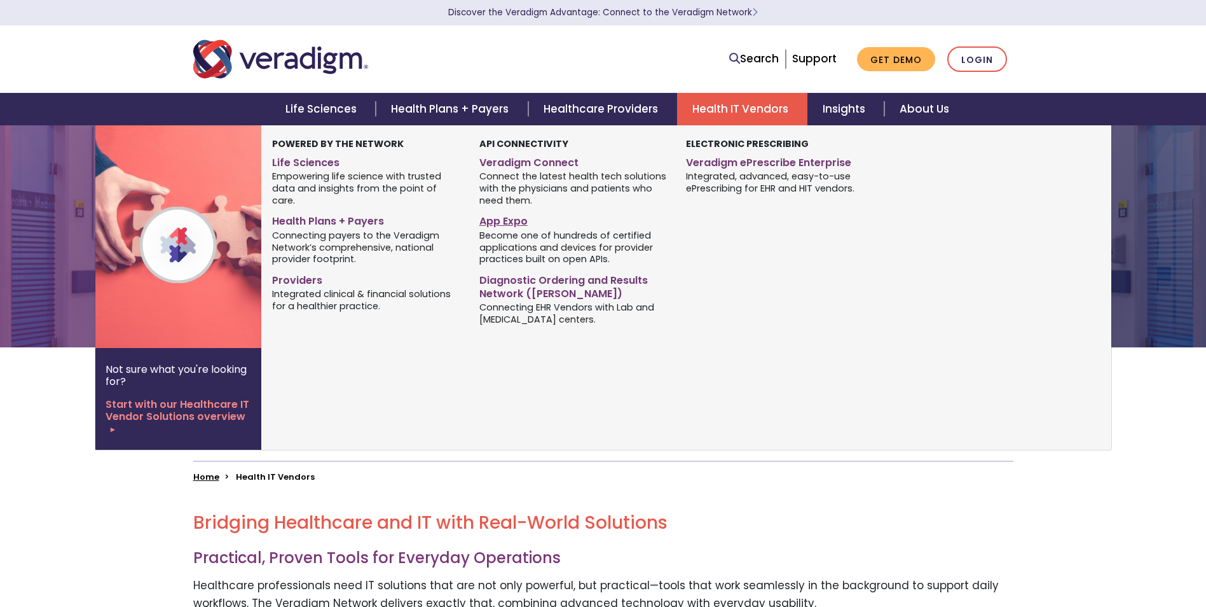
click at [511, 218] on link "App Expo" at bounding box center [573, 219] width 188 height 18
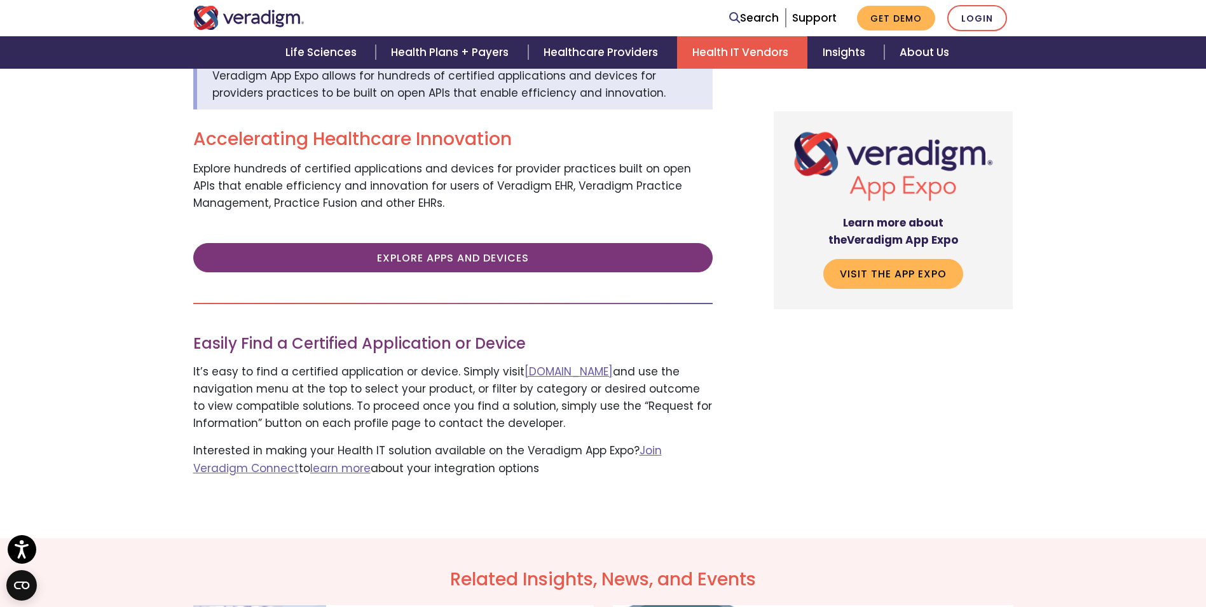
scroll to position [381, 0]
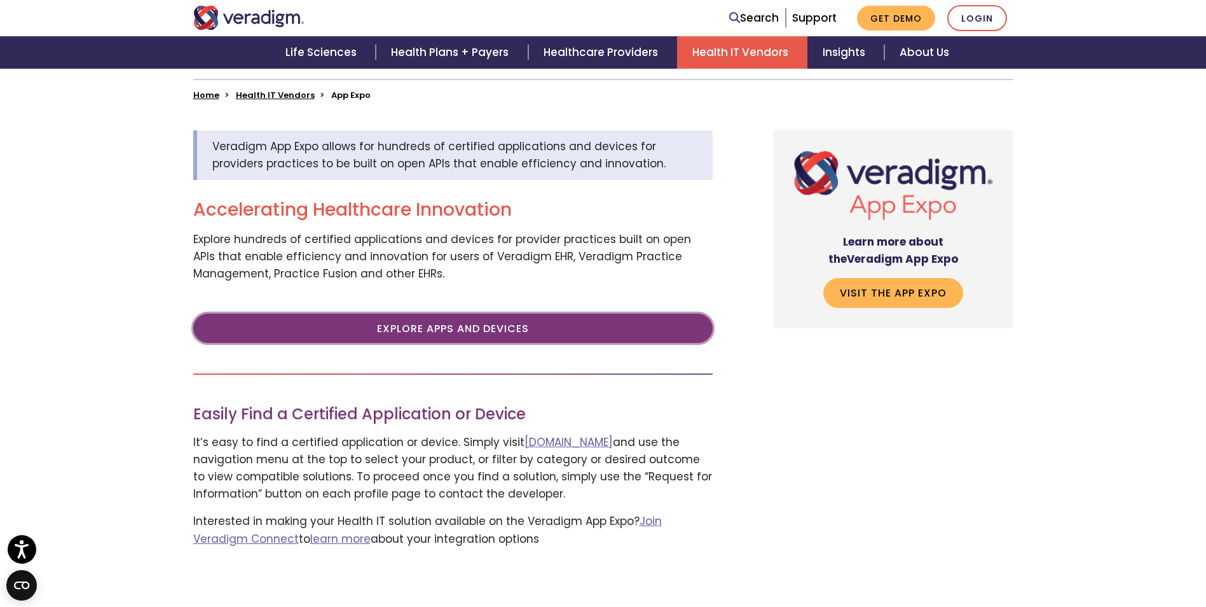
click at [509, 314] on link "Explore Apps and Devices" at bounding box center [452, 327] width 519 height 29
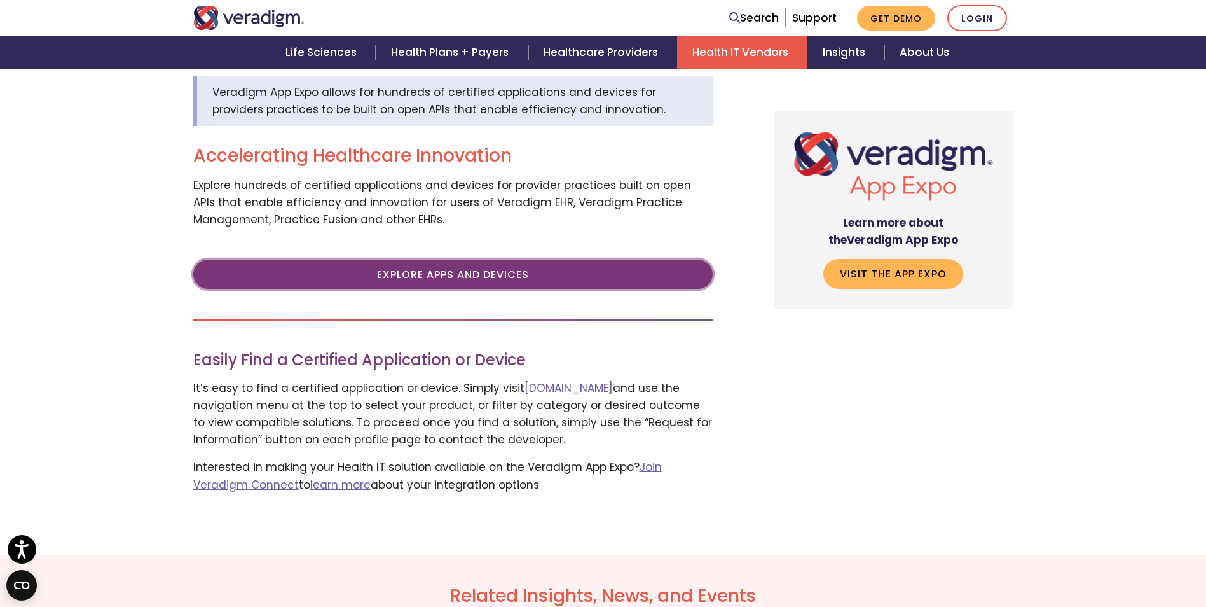
scroll to position [572, 0]
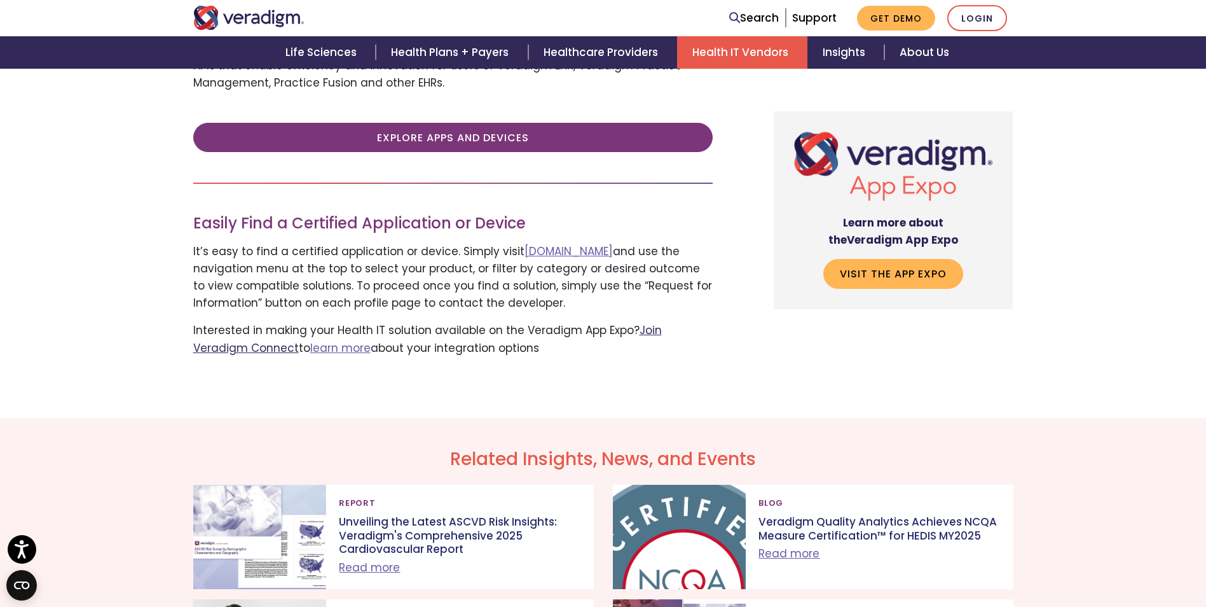
click at [662, 322] on link "Join Veradigm Connect" at bounding box center [427, 338] width 469 height 32
